Goal: Task Accomplishment & Management: Use online tool/utility

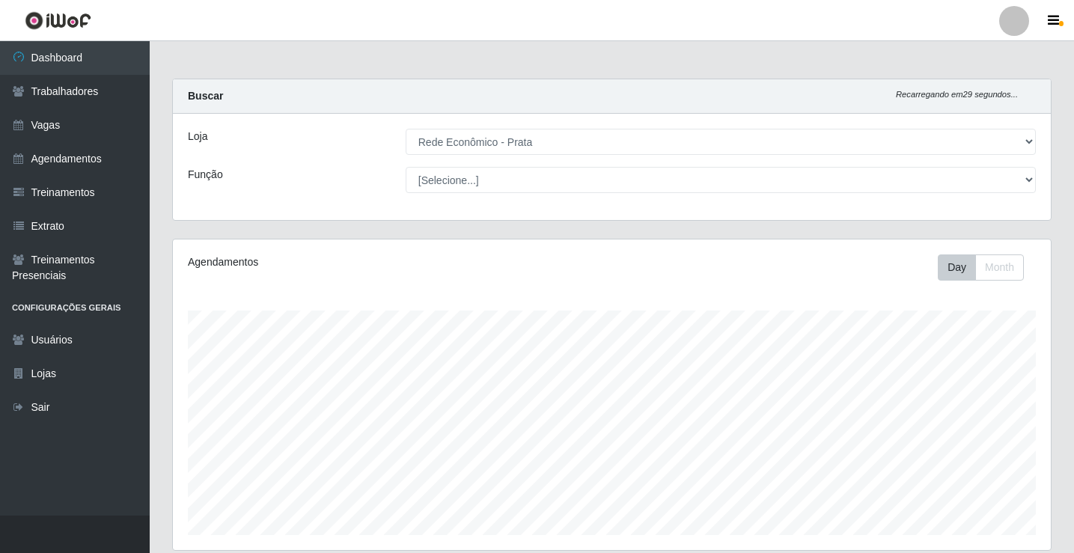
select select "192"
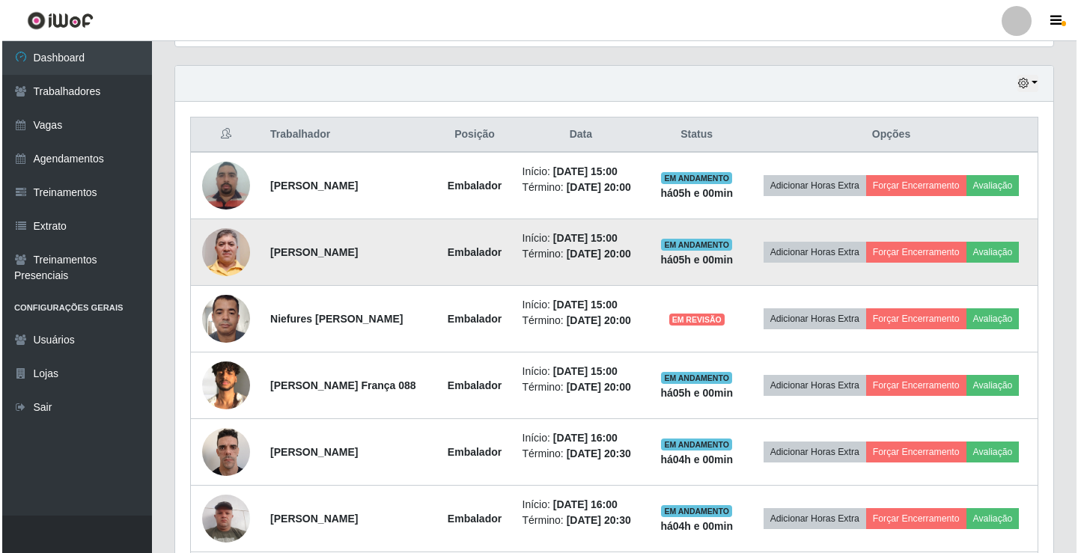
scroll to position [311, 878]
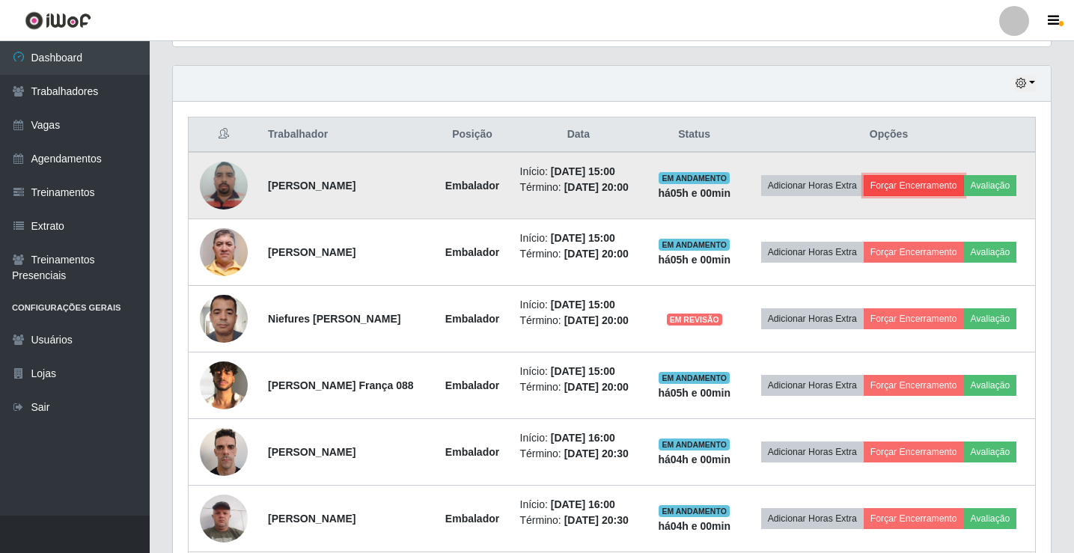
click at [957, 180] on button "Forçar Encerramento" at bounding box center [914, 185] width 100 height 21
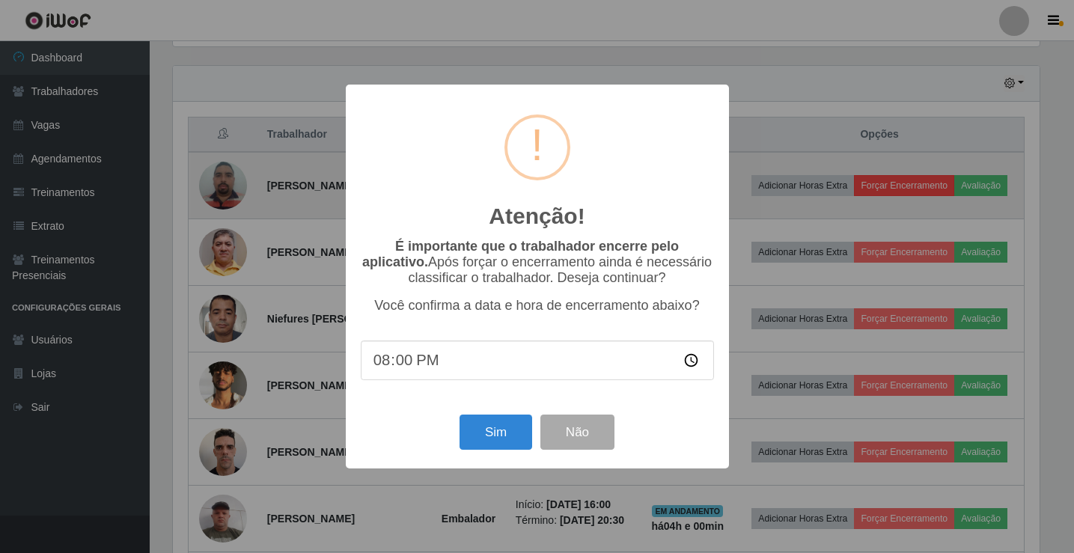
scroll to position [311, 870]
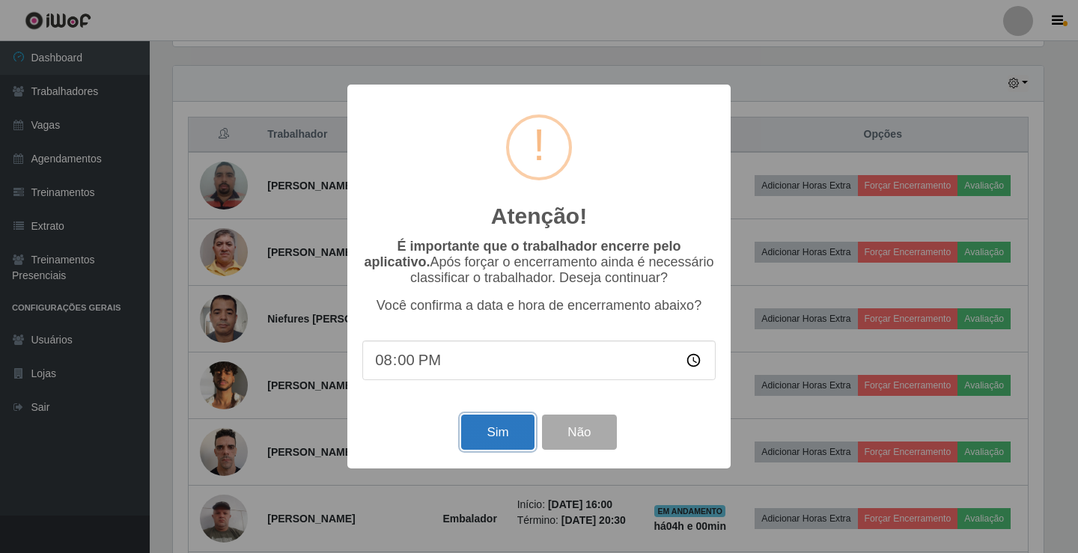
click at [510, 430] on button "Sim" at bounding box center [497, 432] width 73 height 35
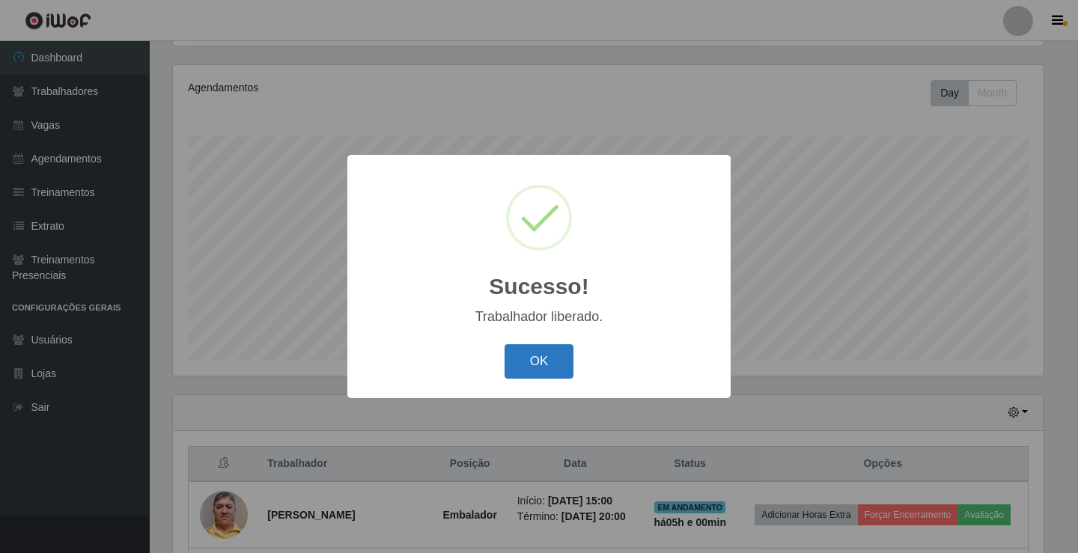
click at [553, 357] on button "OK" at bounding box center [539, 361] width 70 height 35
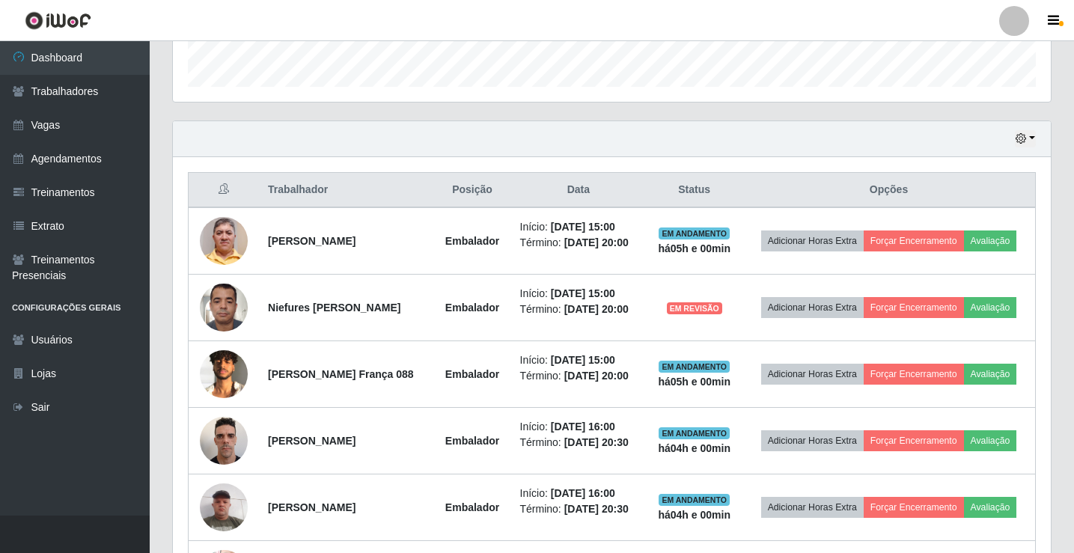
scroll to position [549, 0]
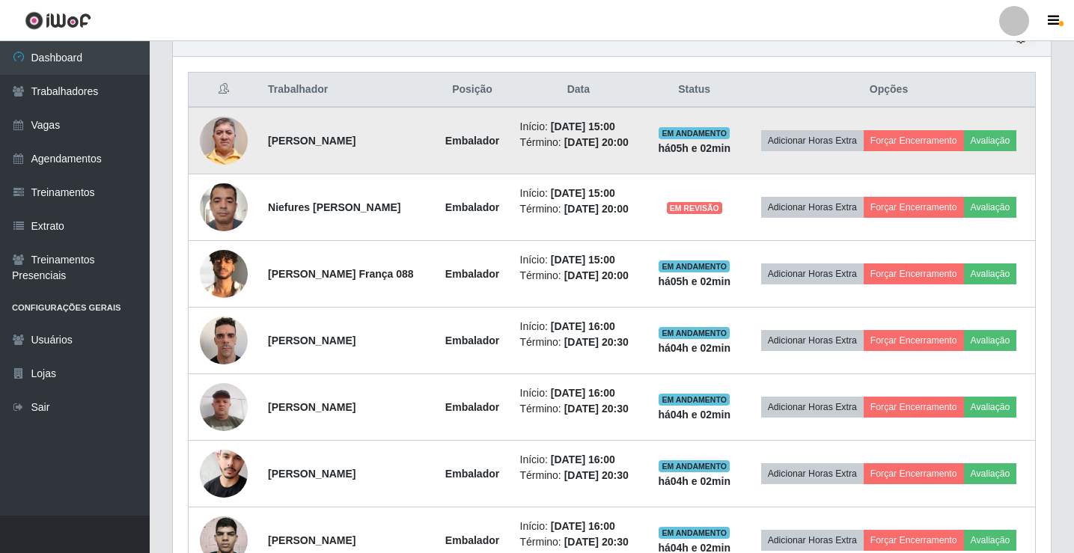
click at [955, 118] on td "Adicionar Horas Extra Forçar Encerramento Avaliação" at bounding box center [888, 140] width 293 height 67
click at [956, 132] on button "Forçar Encerramento" at bounding box center [914, 140] width 100 height 21
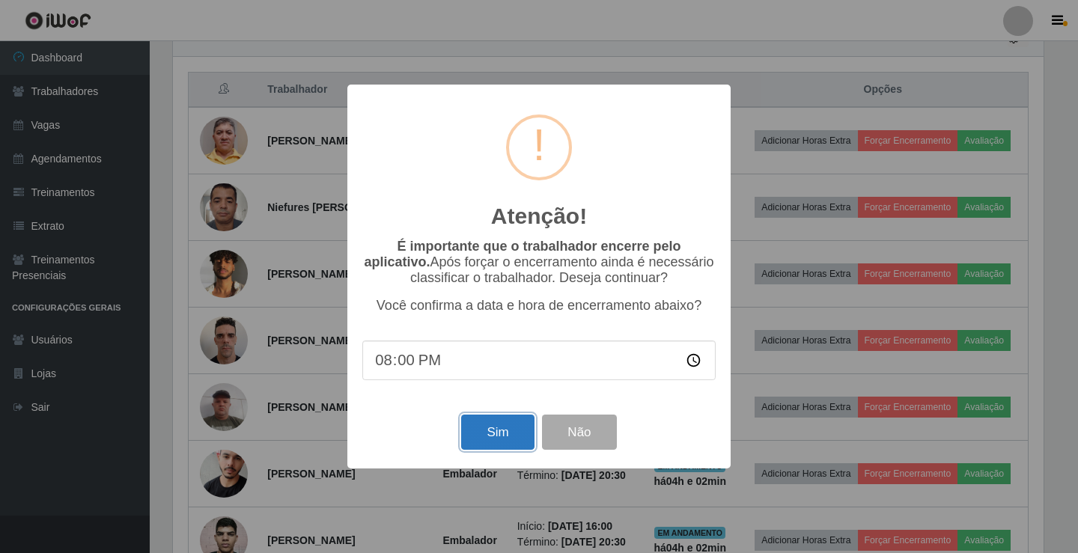
click at [475, 438] on button "Sim" at bounding box center [497, 432] width 73 height 35
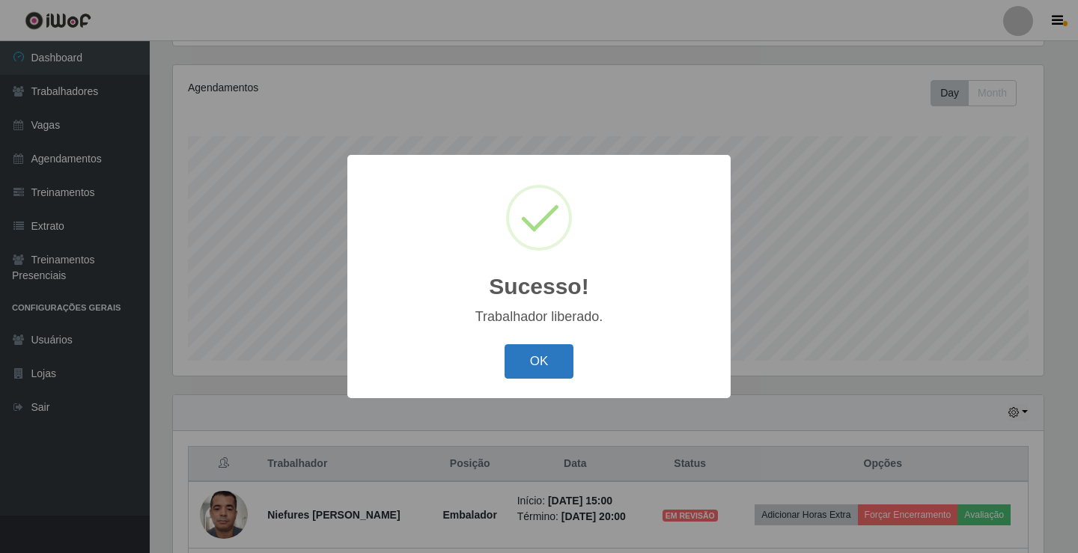
click at [542, 364] on button "OK" at bounding box center [539, 361] width 70 height 35
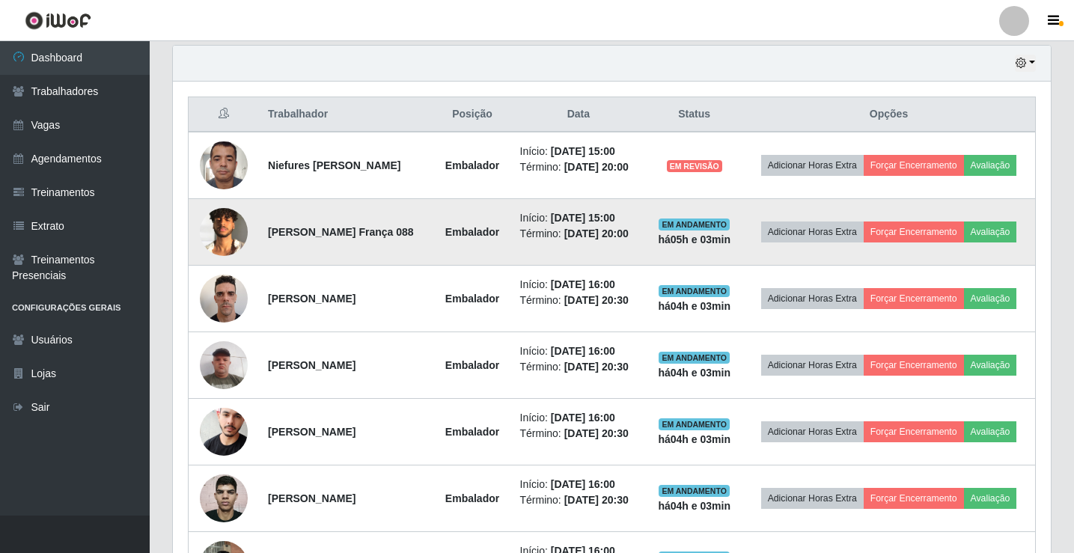
scroll to position [549, 0]
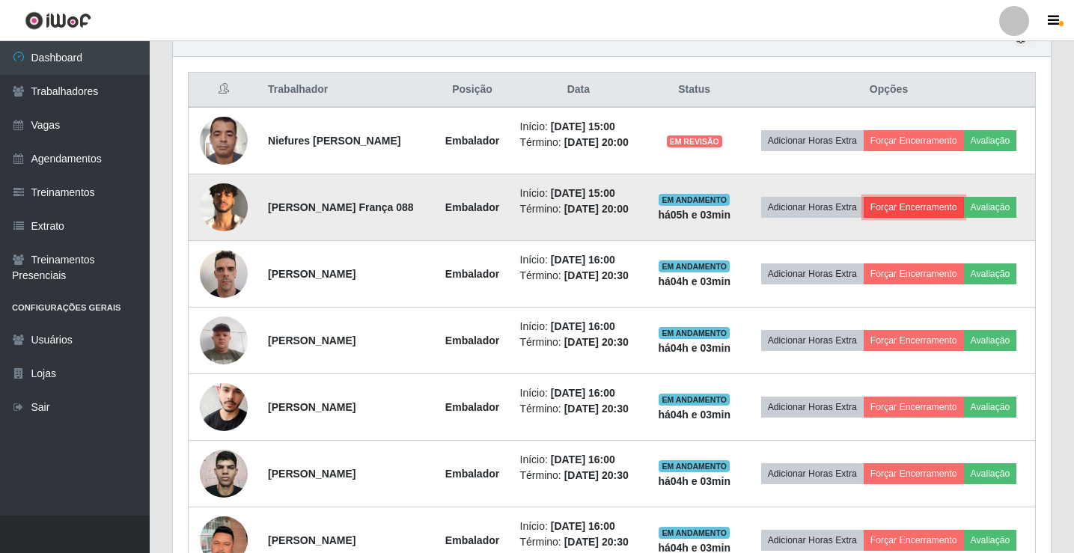
click at [949, 209] on button "Forçar Encerramento" at bounding box center [914, 207] width 100 height 21
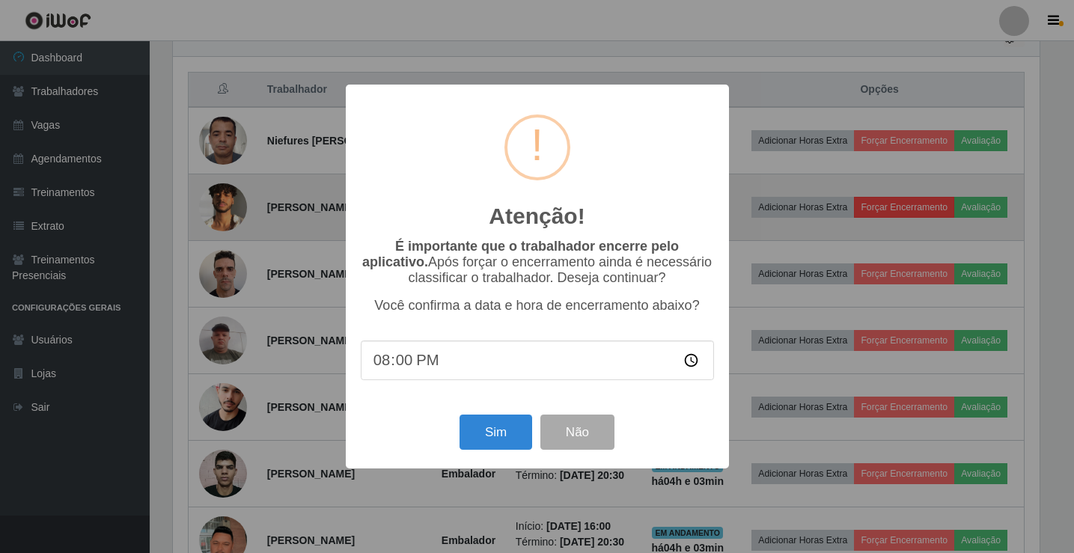
scroll to position [311, 870]
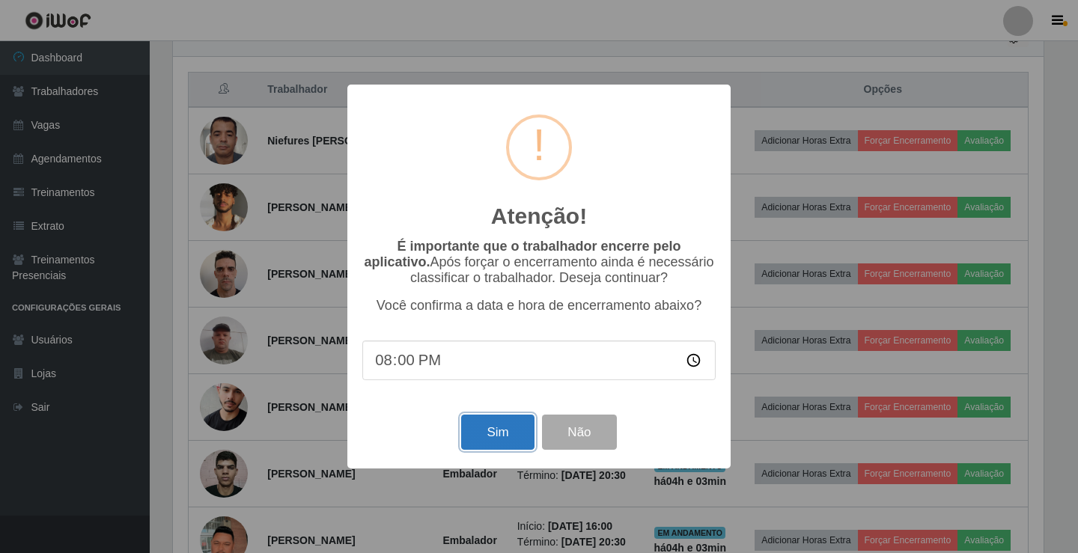
click at [507, 435] on button "Sim" at bounding box center [497, 432] width 73 height 35
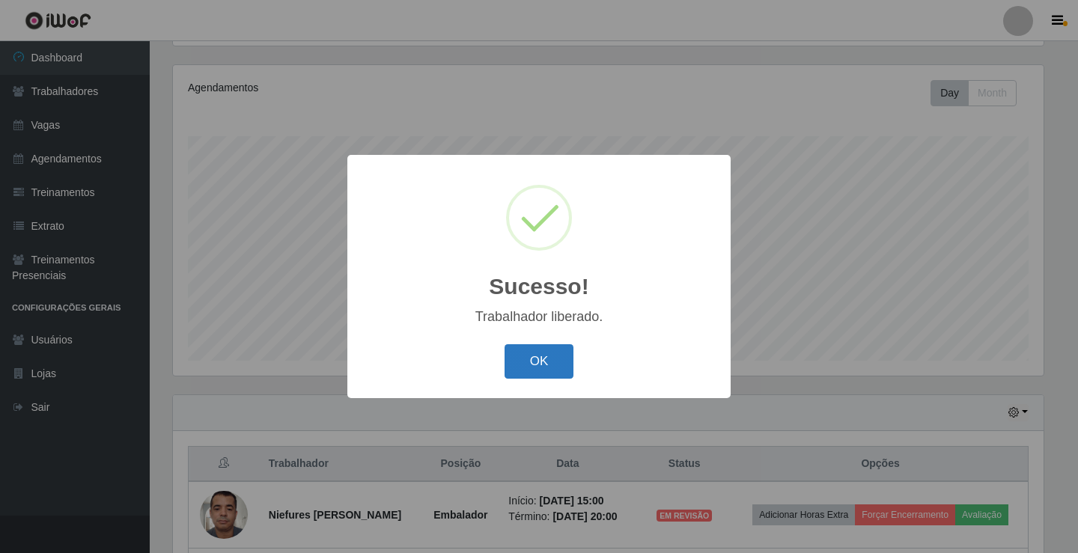
click at [546, 364] on button "OK" at bounding box center [539, 361] width 70 height 35
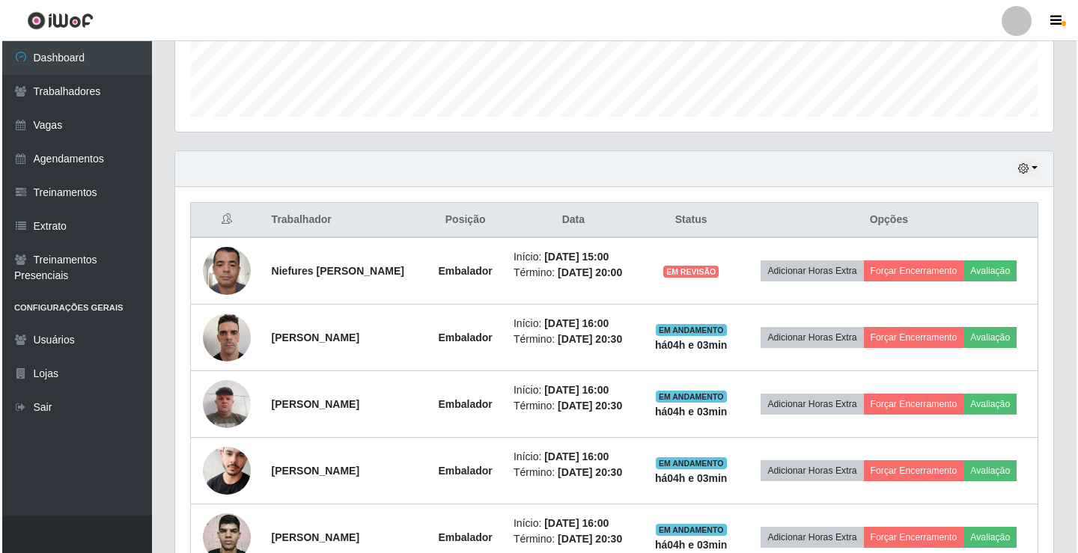
scroll to position [416, 0]
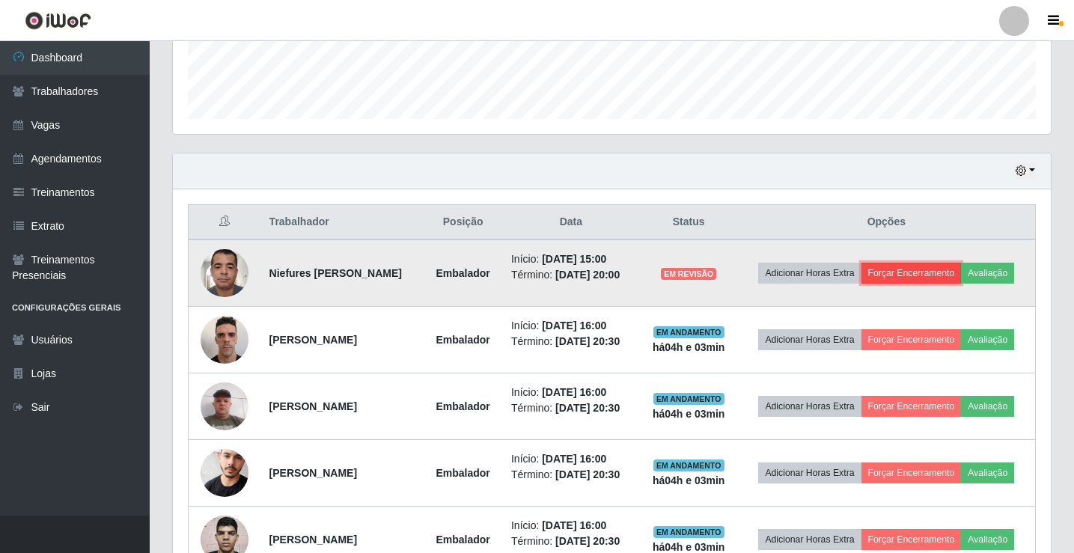
click at [930, 268] on button "Forçar Encerramento" at bounding box center [911, 273] width 100 height 21
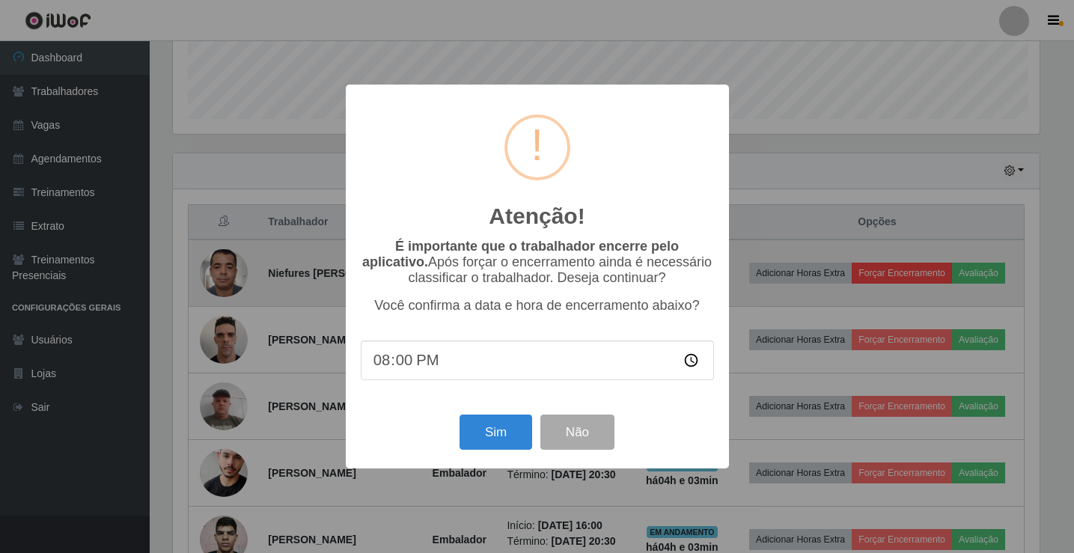
scroll to position [311, 870]
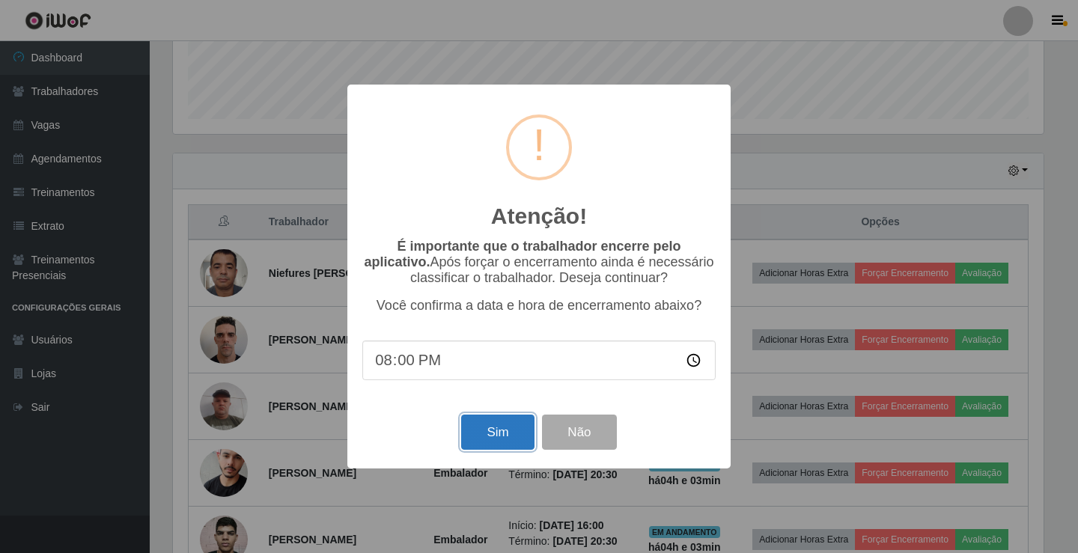
click at [509, 430] on button "Sim" at bounding box center [497, 432] width 73 height 35
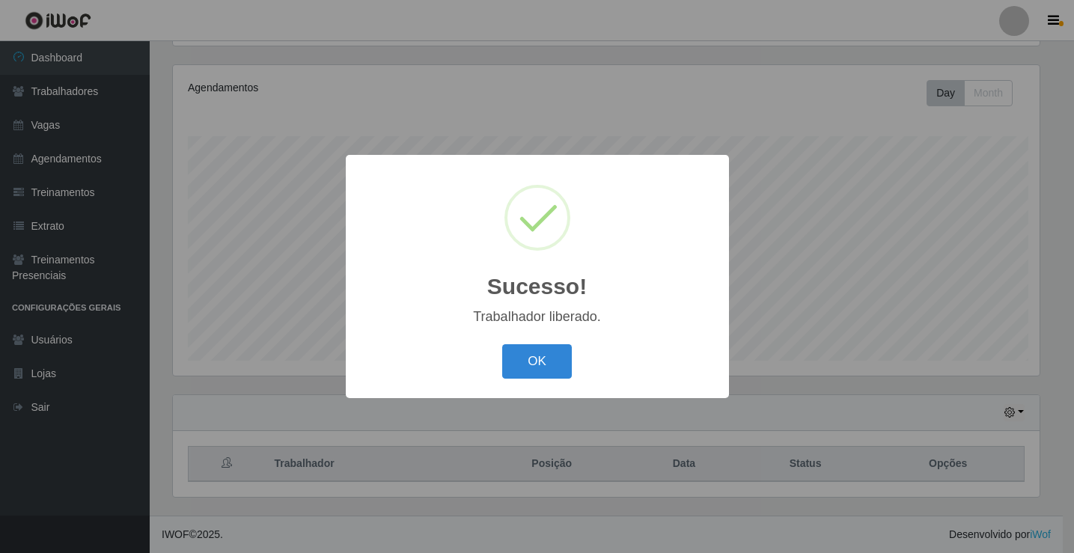
scroll to position [0, 0]
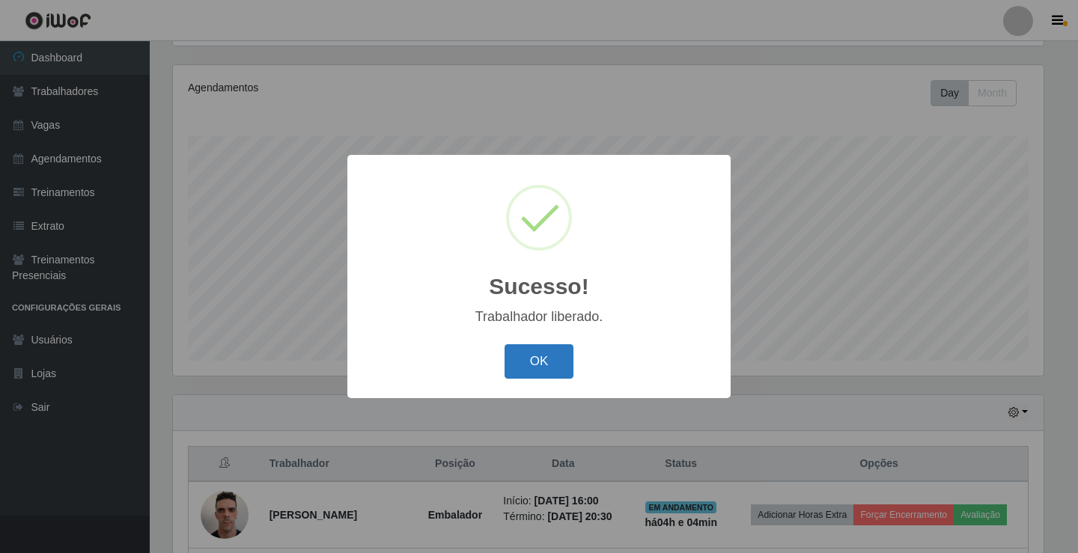
click at [542, 363] on button "OK" at bounding box center [539, 361] width 70 height 35
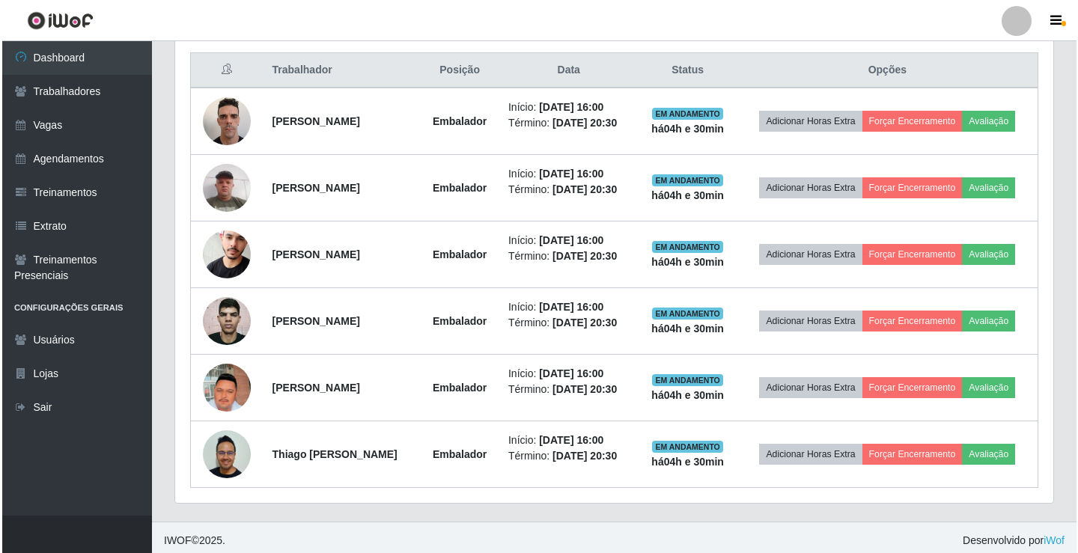
scroll to position [574, 0]
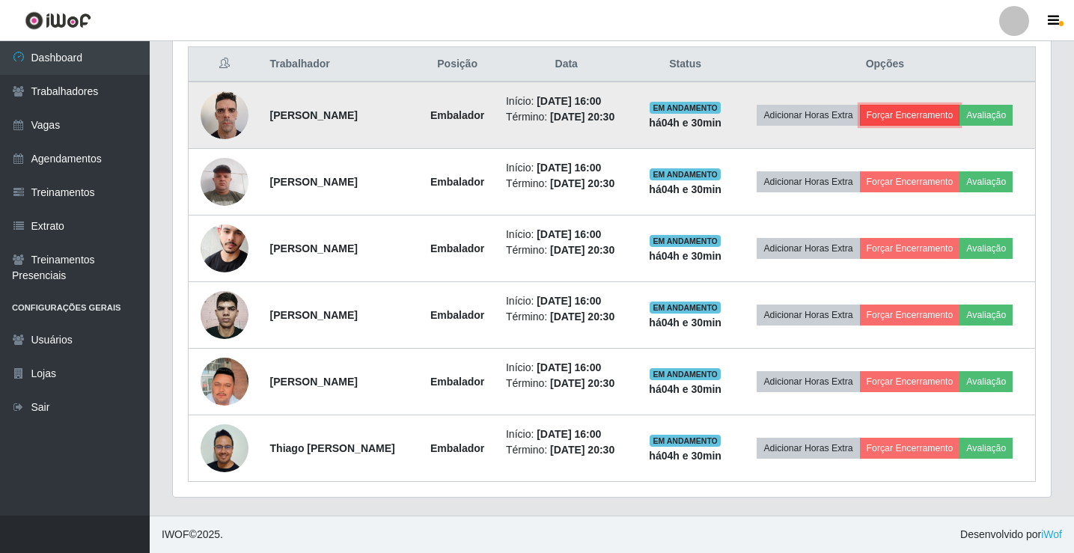
click at [933, 112] on button "Forçar Encerramento" at bounding box center [910, 115] width 100 height 21
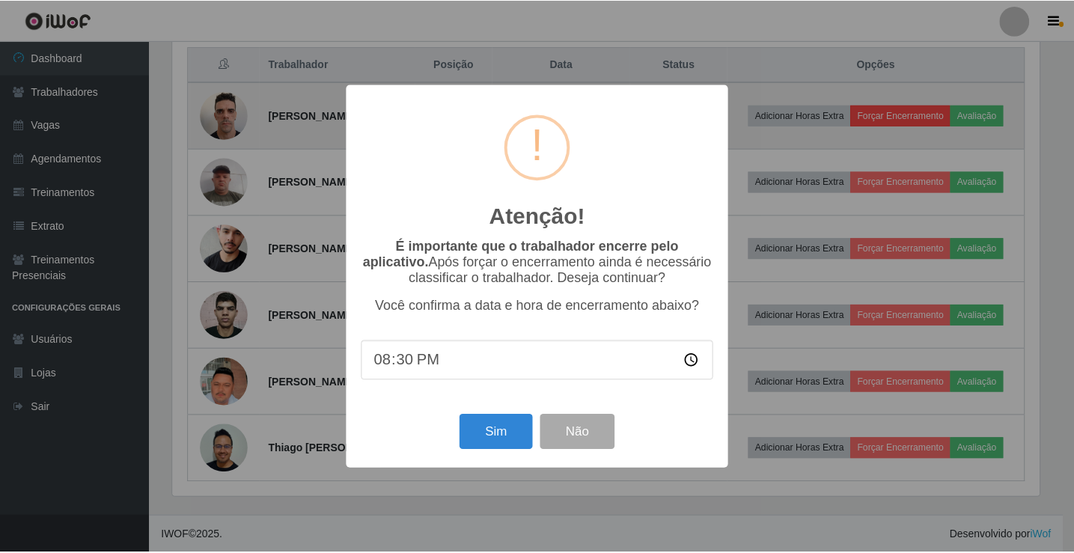
scroll to position [311, 870]
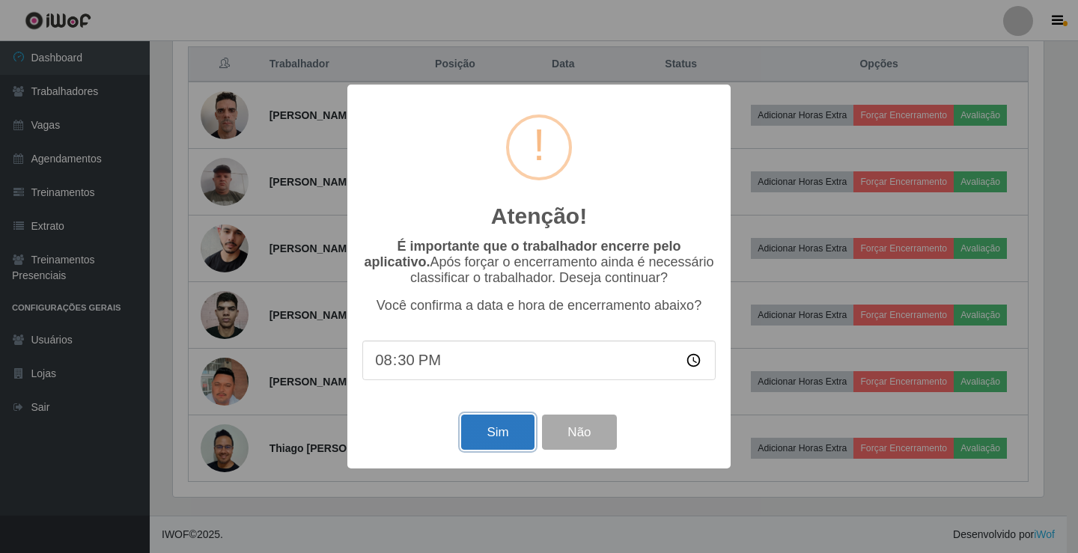
click at [506, 436] on button "Sim" at bounding box center [497, 432] width 73 height 35
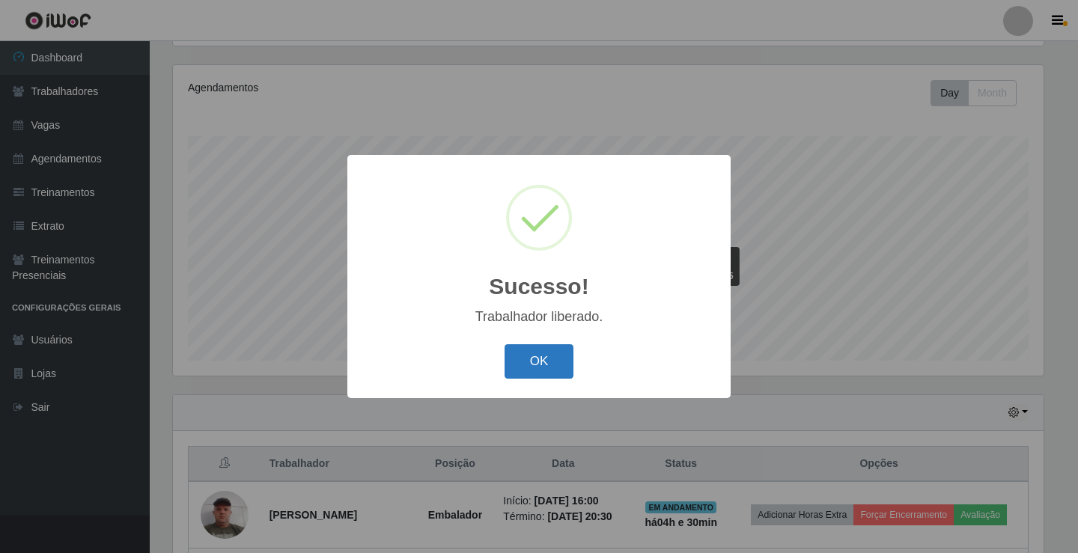
click at [540, 374] on button "OK" at bounding box center [539, 361] width 70 height 35
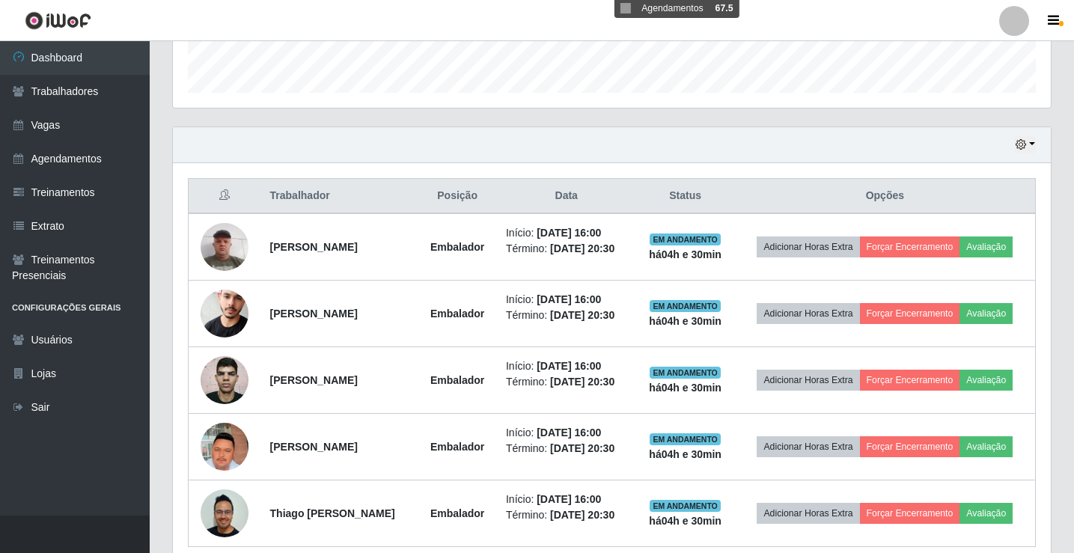
scroll to position [507, 0]
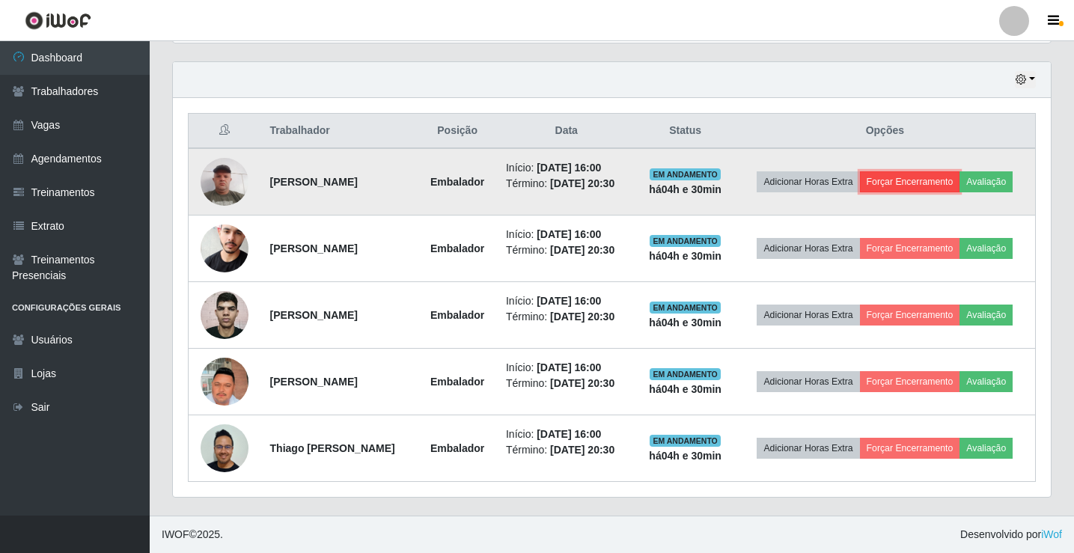
click at [935, 174] on button "Forçar Encerramento" at bounding box center [910, 181] width 100 height 21
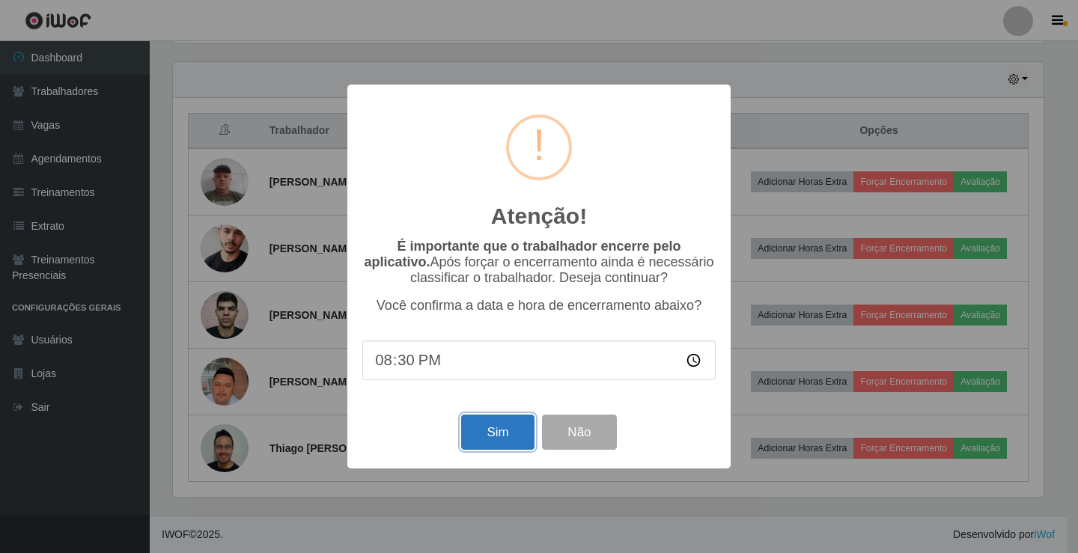
click at [492, 436] on button "Sim" at bounding box center [497, 432] width 73 height 35
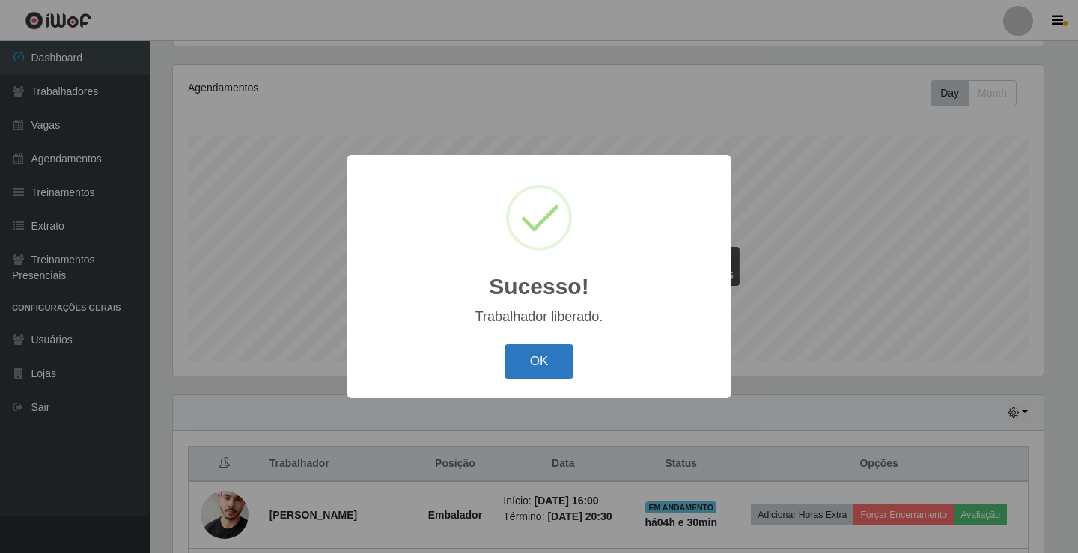
click at [534, 348] on button "OK" at bounding box center [539, 361] width 70 height 35
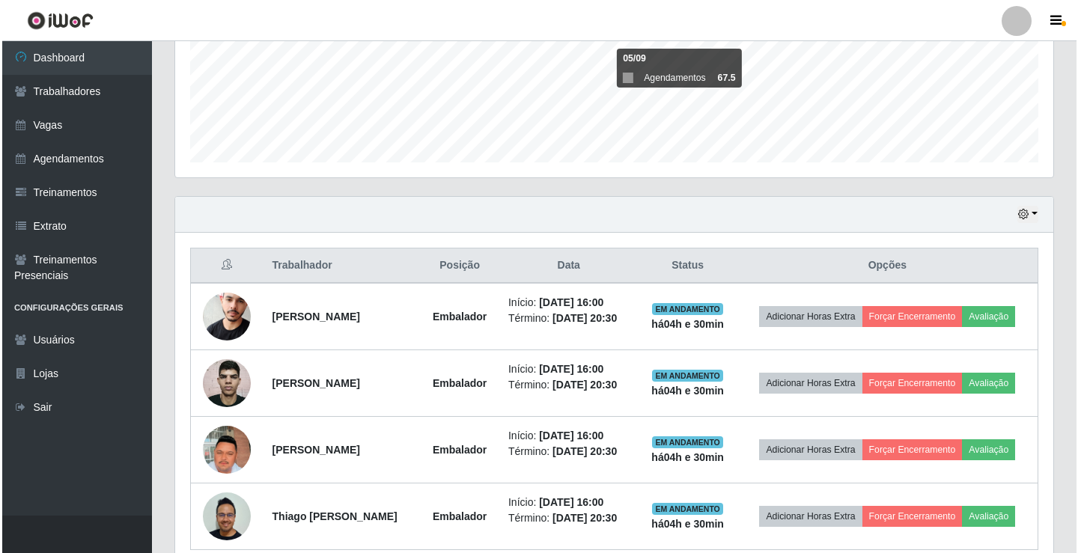
scroll to position [441, 0]
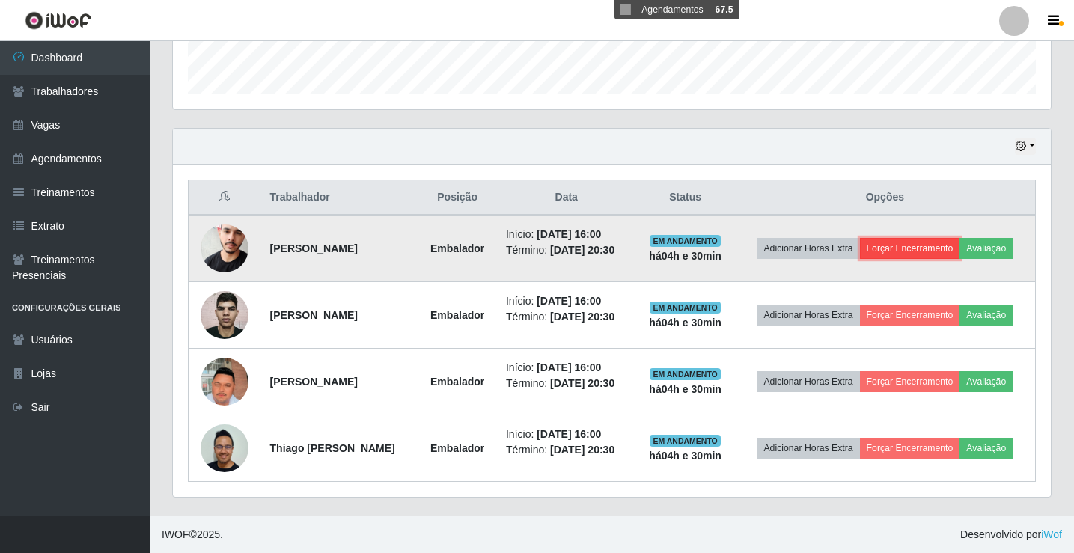
click at [939, 242] on button "Forçar Encerramento" at bounding box center [910, 248] width 100 height 21
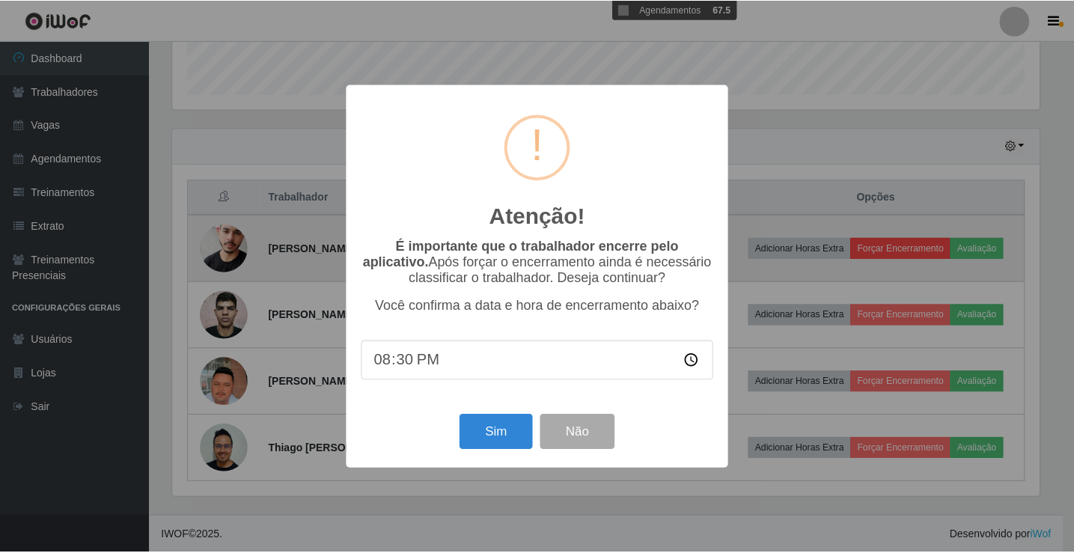
scroll to position [311, 870]
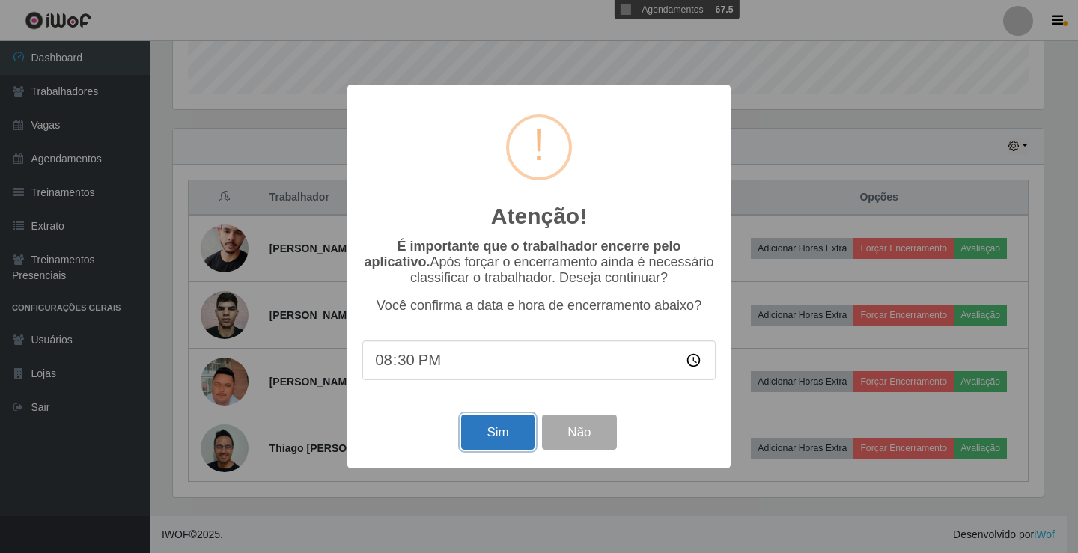
click at [505, 427] on button "Sim" at bounding box center [497, 432] width 73 height 35
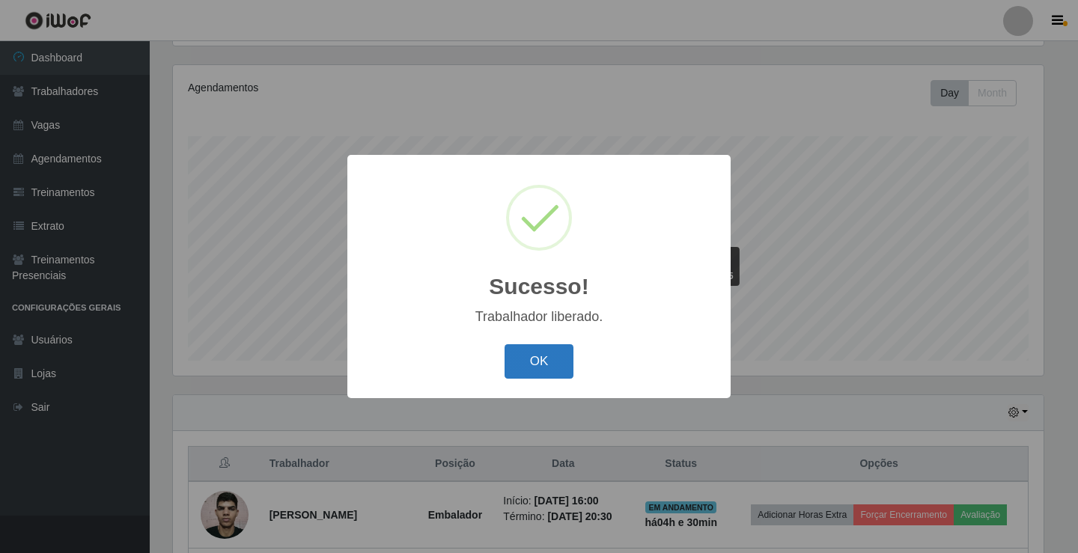
click at [552, 353] on button "OK" at bounding box center [539, 361] width 70 height 35
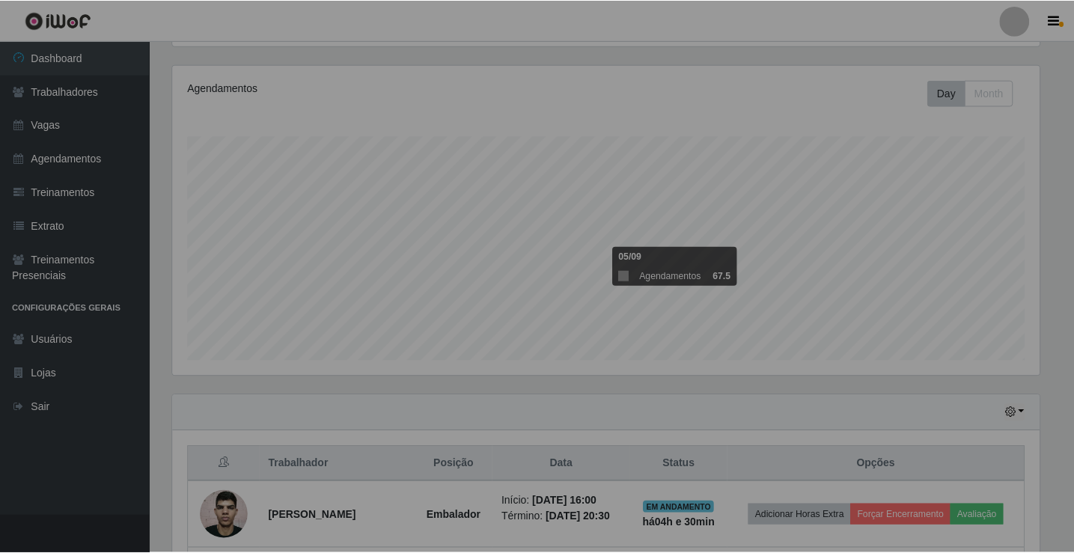
scroll to position [748136, 747569]
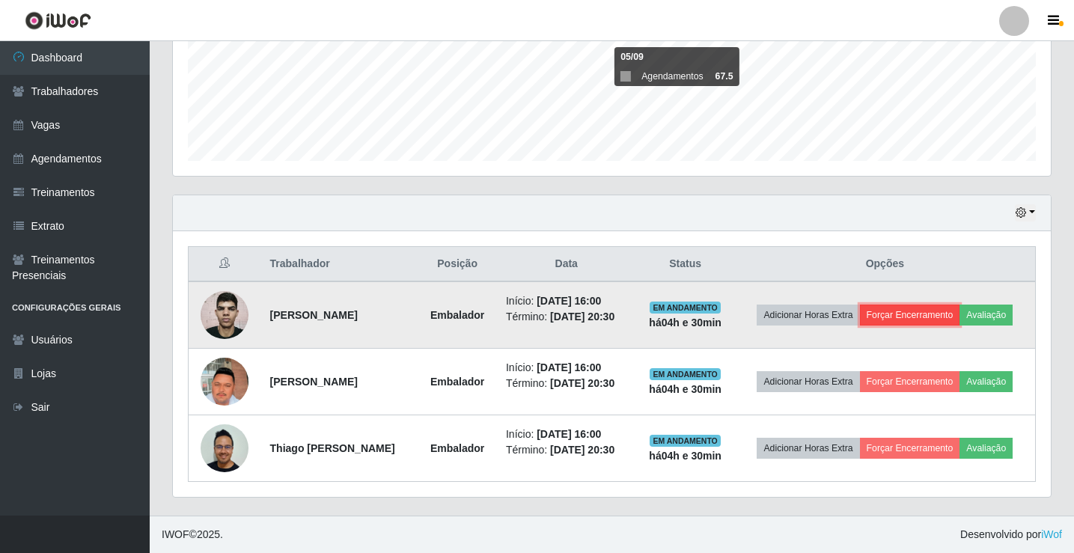
click at [903, 313] on button "Forçar Encerramento" at bounding box center [910, 315] width 100 height 21
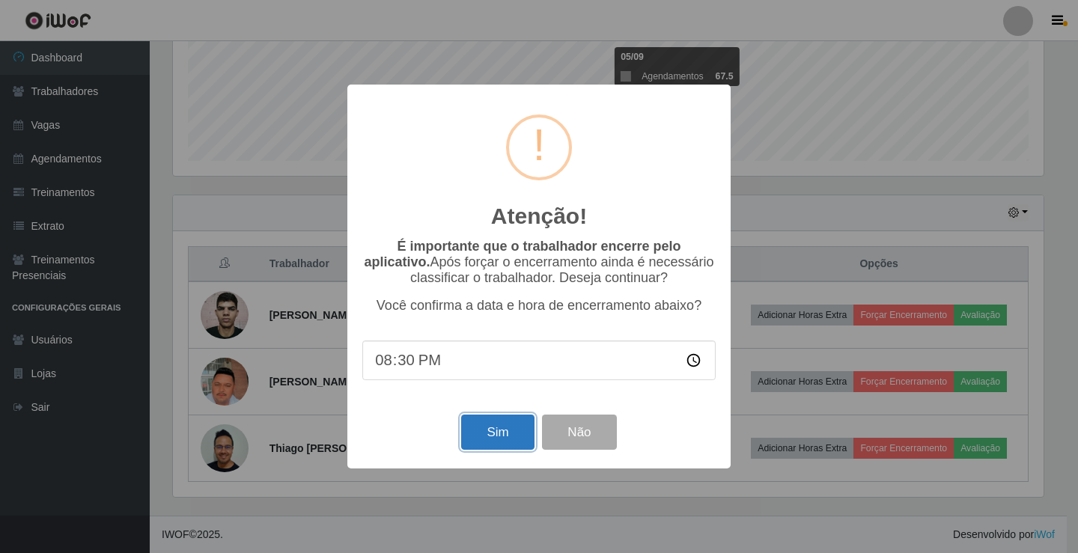
click at [500, 427] on button "Sim" at bounding box center [497, 432] width 73 height 35
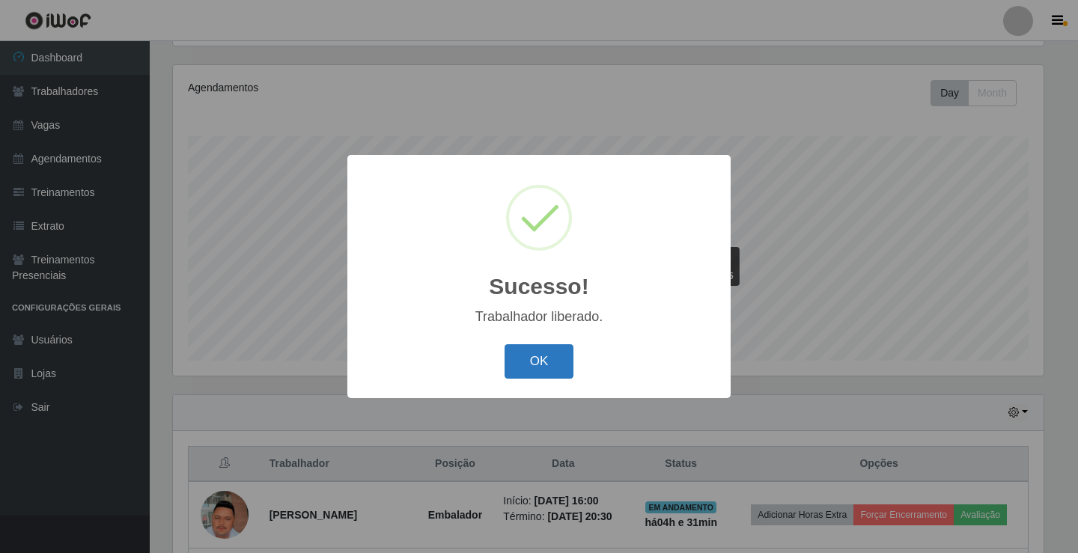
click at [542, 370] on button "OK" at bounding box center [539, 361] width 70 height 35
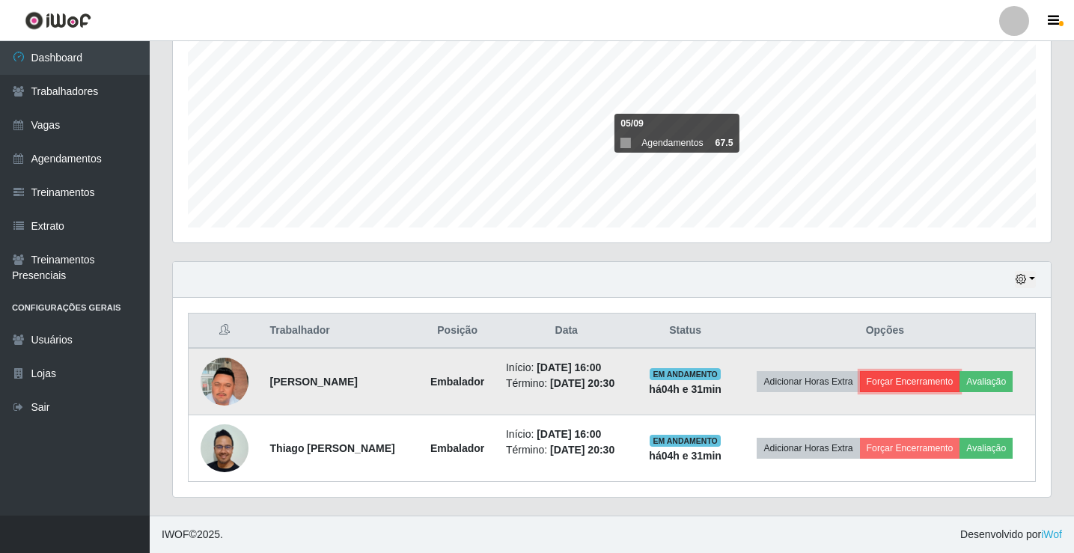
click at [903, 384] on button "Forçar Encerramento" at bounding box center [910, 381] width 100 height 21
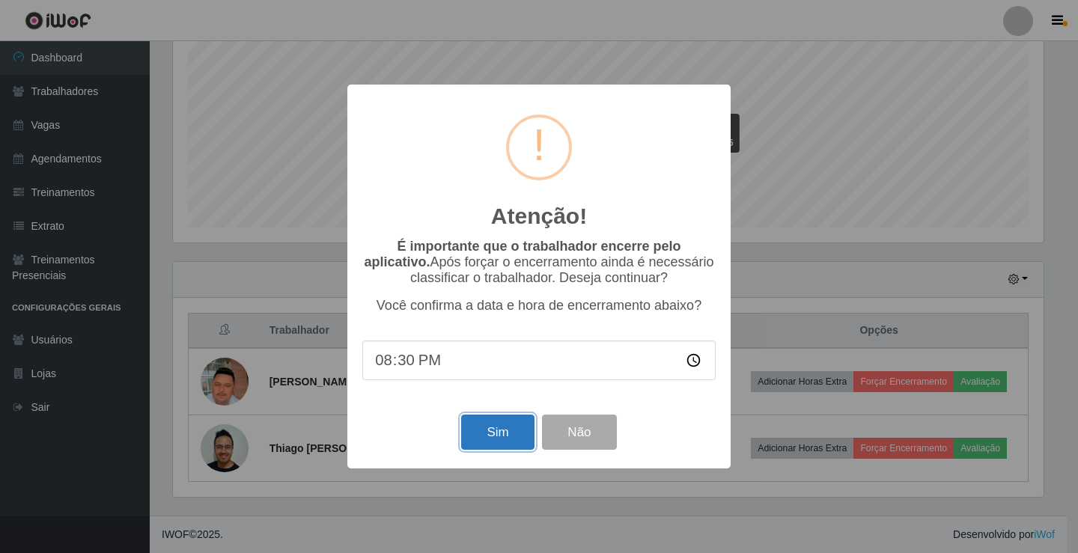
click at [469, 441] on button "Sim" at bounding box center [497, 432] width 73 height 35
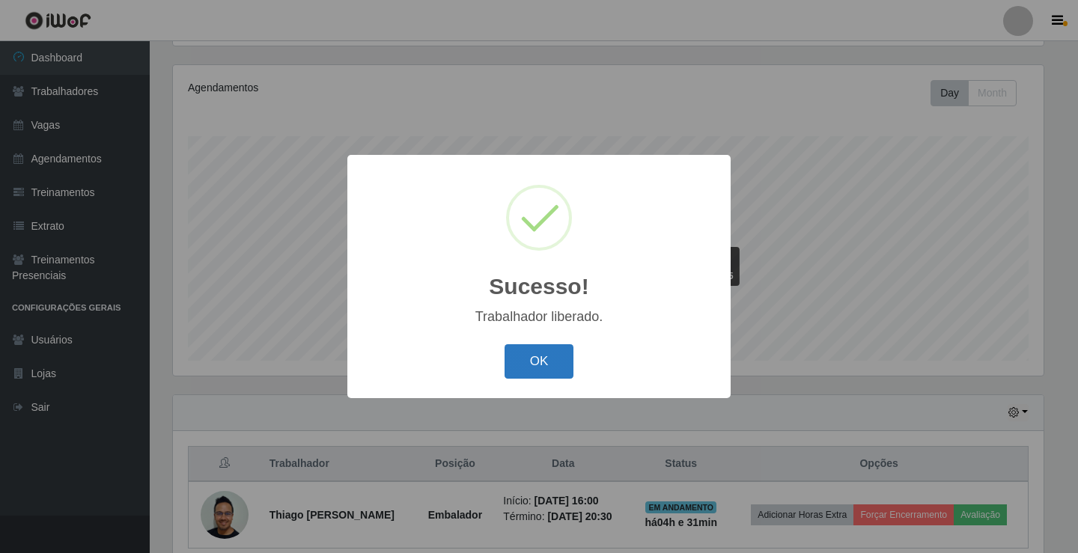
click at [535, 364] on button "OK" at bounding box center [539, 361] width 70 height 35
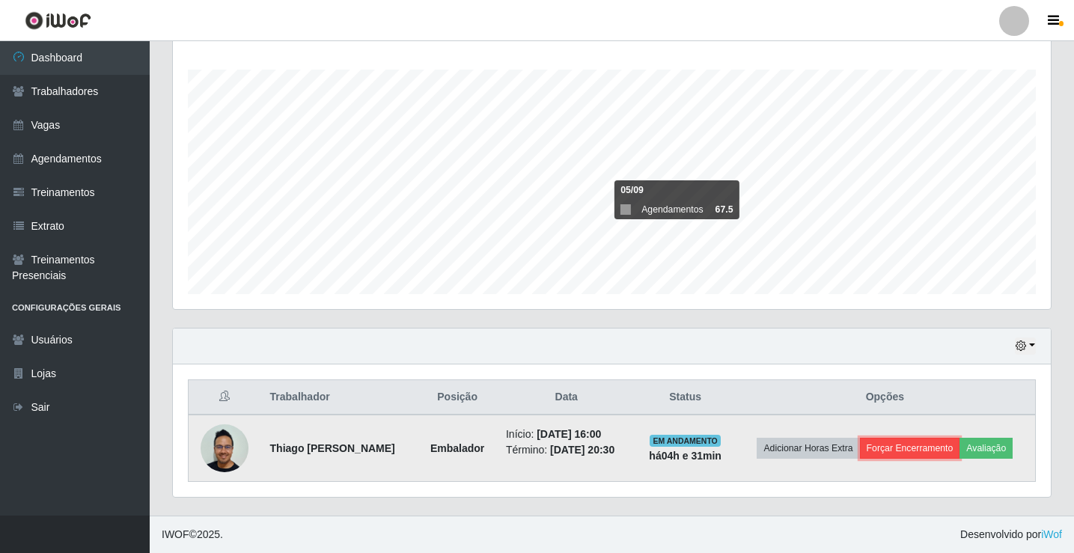
click at [905, 451] on button "Forçar Encerramento" at bounding box center [910, 448] width 100 height 21
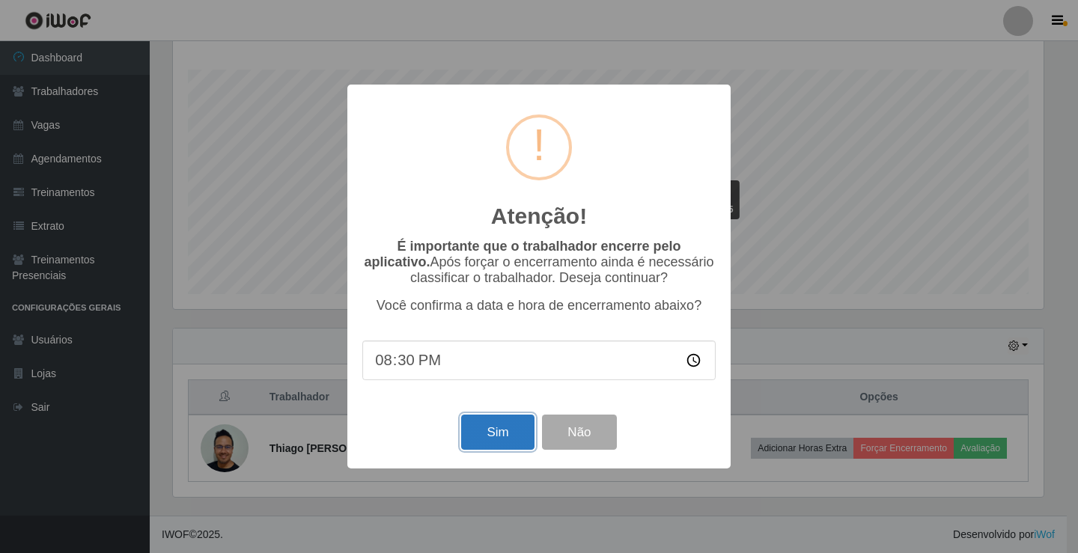
click at [504, 431] on button "Sim" at bounding box center [497, 432] width 73 height 35
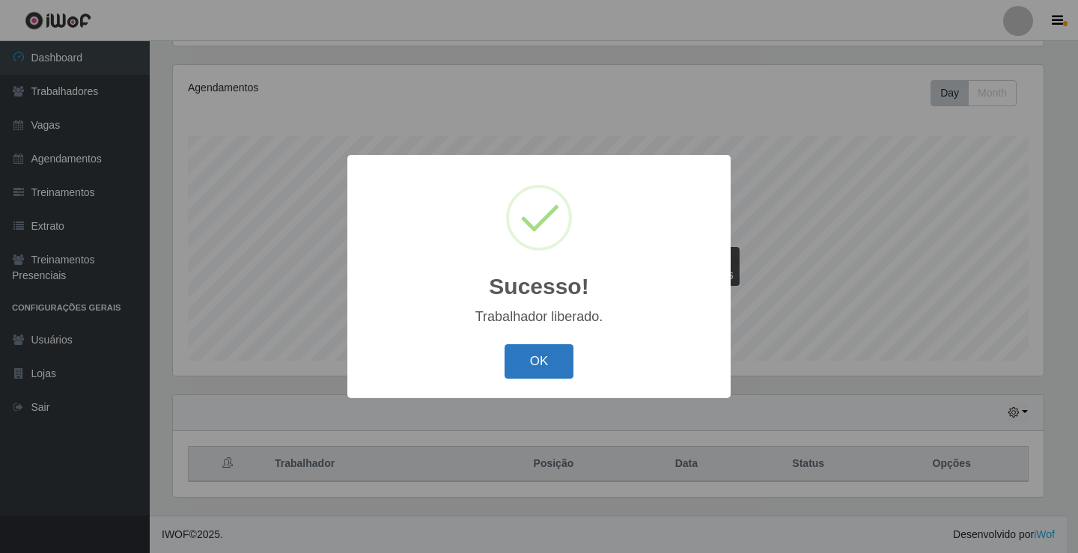
click at [534, 366] on button "OK" at bounding box center [539, 361] width 70 height 35
